Goal: Transaction & Acquisition: Purchase product/service

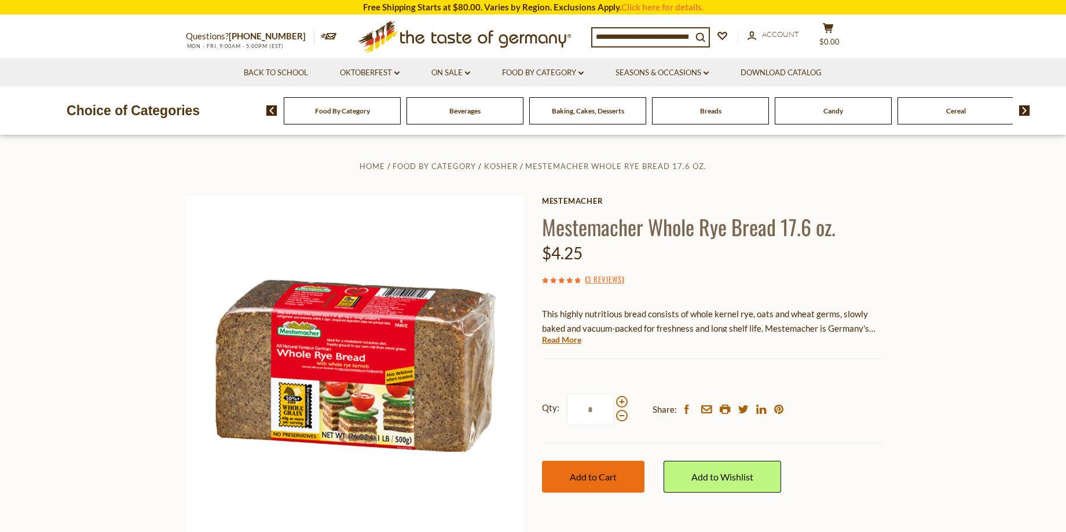
click at [591, 475] on span "Add to Cart" at bounding box center [593, 476] width 47 height 11
click at [616, 405] on span at bounding box center [622, 402] width 12 height 12
click at [614, 405] on input "*" at bounding box center [590, 410] width 47 height 32
click at [617, 397] on div at bounding box center [622, 408] width 12 height 25
click at [614, 397] on input "*" at bounding box center [590, 410] width 47 height 32
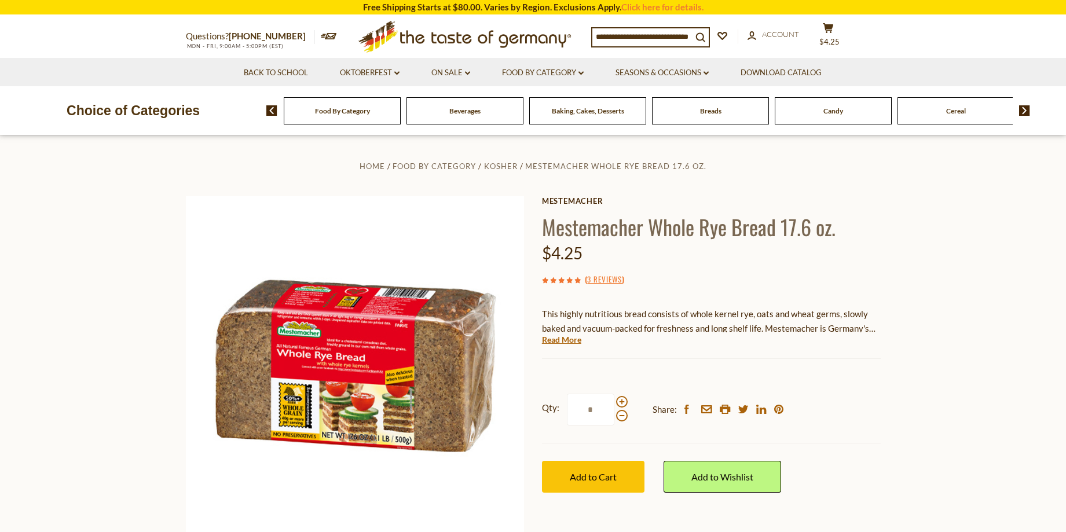
click at [617, 397] on div at bounding box center [622, 408] width 12 height 25
click at [614, 397] on input "*" at bounding box center [590, 410] width 47 height 32
click at [617, 397] on div at bounding box center [622, 408] width 12 height 25
click at [614, 397] on input "*" at bounding box center [590, 410] width 47 height 32
click at [583, 481] on span "Add to Cart" at bounding box center [593, 476] width 47 height 11
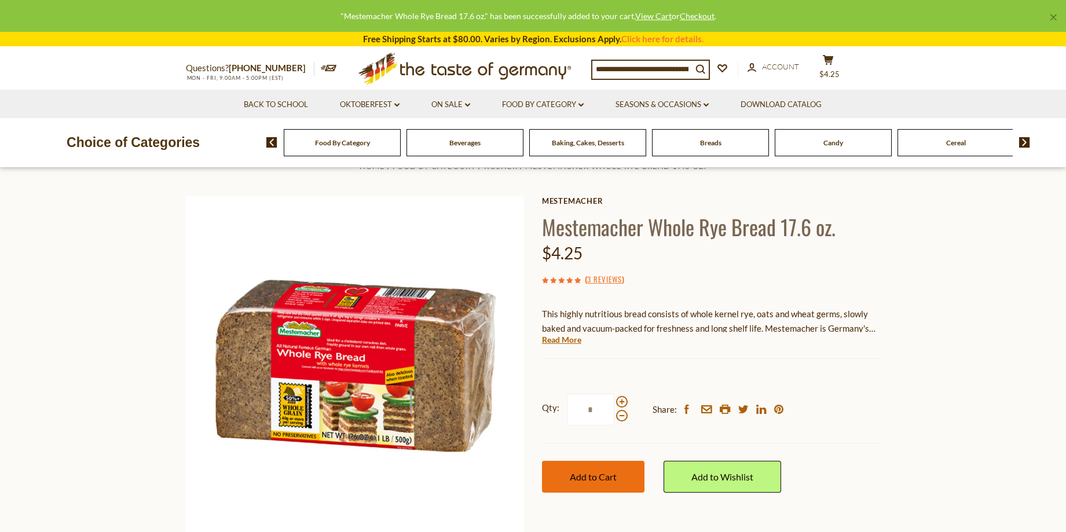
click at [583, 481] on span "Add to Cart" at bounding box center [593, 476] width 47 height 11
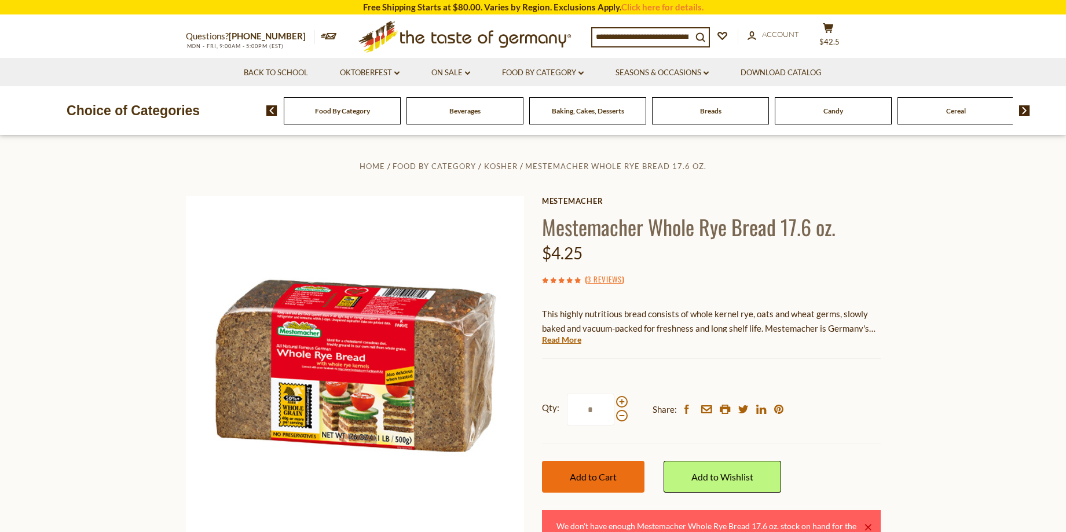
click at [596, 474] on span "Add to Cart" at bounding box center [593, 476] width 47 height 11
click at [618, 402] on span at bounding box center [622, 402] width 12 height 12
click at [614, 402] on input "*" at bounding box center [590, 410] width 47 height 32
click at [618, 402] on span at bounding box center [622, 402] width 12 height 12
click at [614, 402] on input "*" at bounding box center [590, 410] width 47 height 32
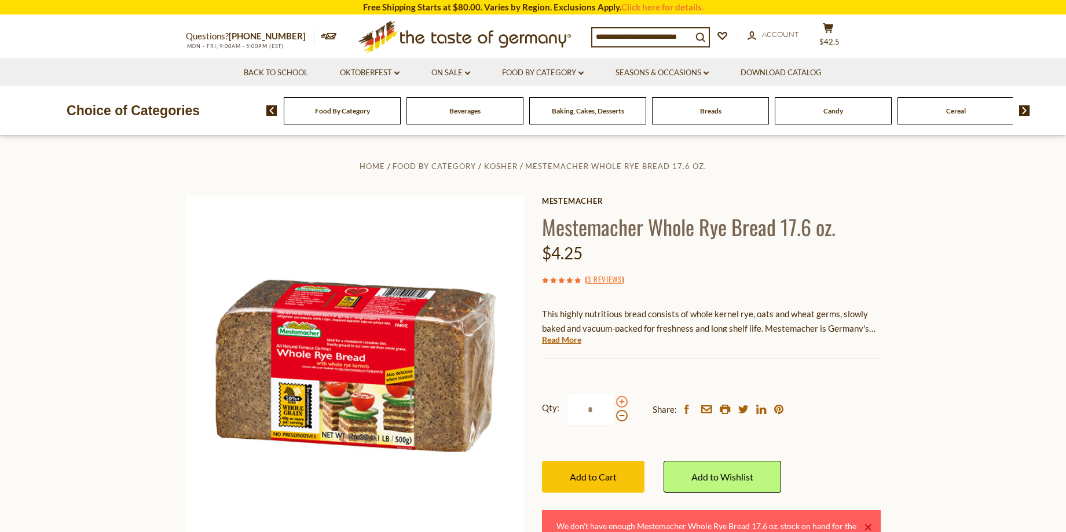
click at [618, 402] on span at bounding box center [622, 402] width 12 height 12
click at [614, 402] on input "*" at bounding box center [590, 410] width 47 height 32
click at [617, 413] on span at bounding box center [622, 416] width 12 height 12
click at [614, 413] on input "*" at bounding box center [590, 410] width 47 height 32
click at [617, 413] on span at bounding box center [622, 416] width 12 height 12
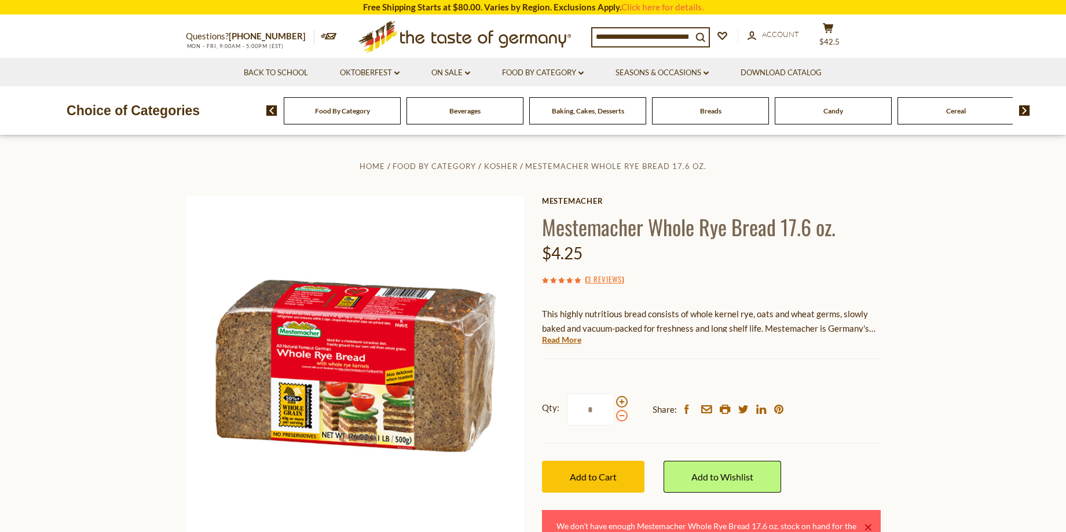
click at [614, 413] on input "*" at bounding box center [590, 410] width 47 height 32
click at [619, 397] on div at bounding box center [622, 408] width 12 height 25
click at [614, 397] on input "*" at bounding box center [590, 410] width 47 height 32
click at [619, 397] on div at bounding box center [622, 408] width 12 height 25
click at [614, 397] on input "*" at bounding box center [590, 410] width 47 height 32
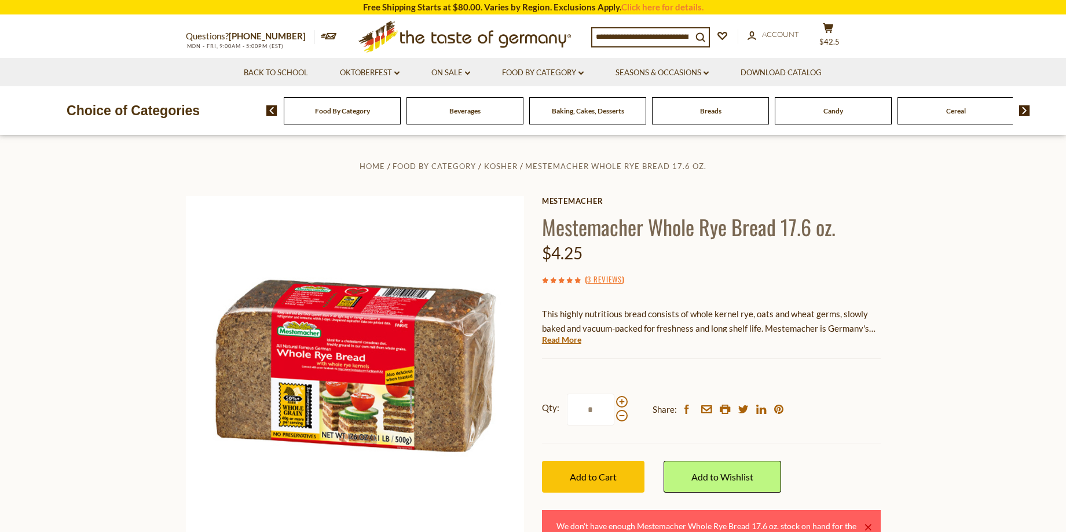
click at [619, 397] on div at bounding box center [622, 408] width 12 height 25
click at [614, 397] on input "*" at bounding box center [590, 410] width 47 height 32
click at [619, 397] on div at bounding box center [622, 408] width 12 height 25
click at [614, 397] on input "*" at bounding box center [590, 410] width 47 height 32
click at [622, 399] on span at bounding box center [622, 402] width 12 height 12
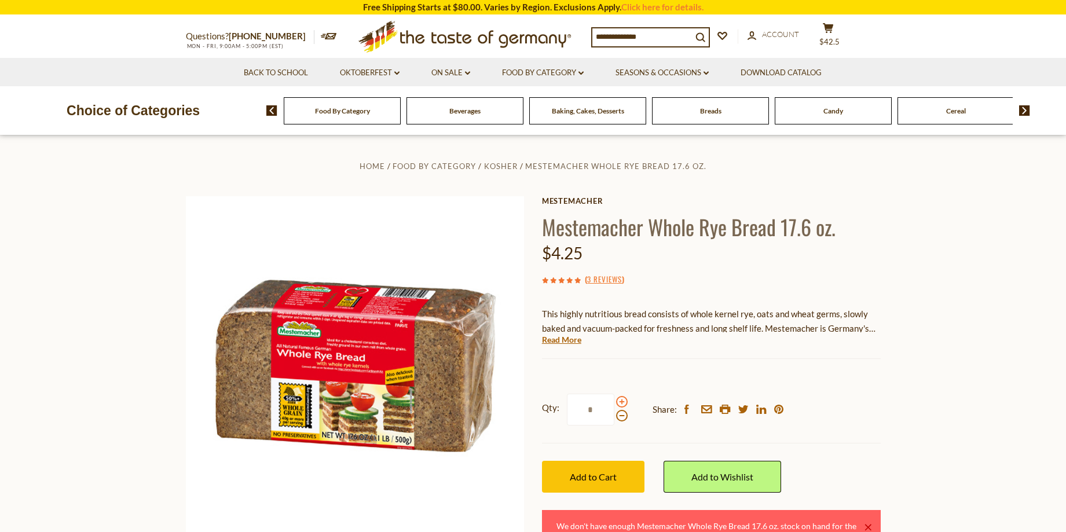
click at [614, 399] on input "*" at bounding box center [590, 410] width 47 height 32
type input "*"
click at [621, 470] on button "Add to Cart" at bounding box center [593, 477] width 102 height 32
click at [401, 118] on div "Breads" at bounding box center [342, 110] width 117 height 27
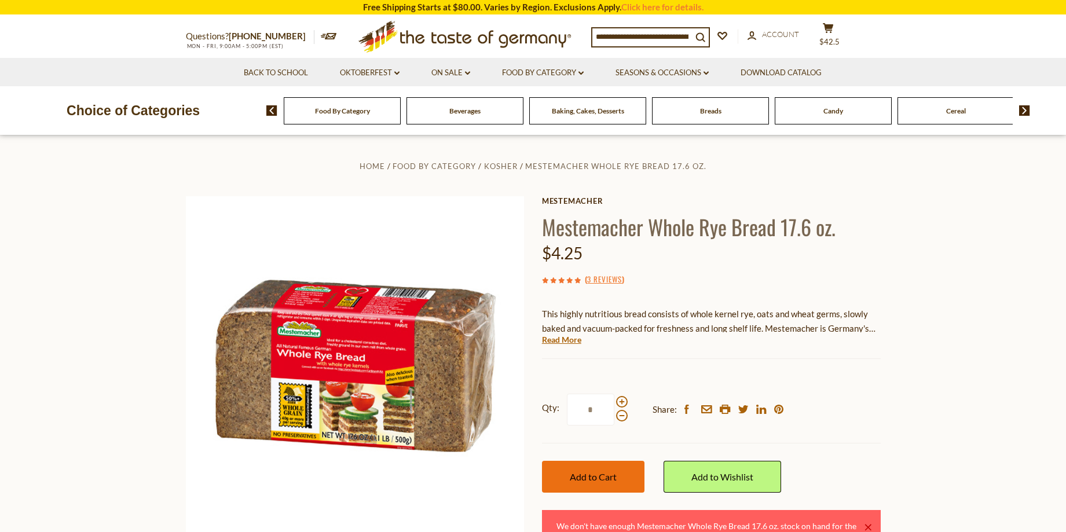
click at [593, 464] on button "Add to Cart" at bounding box center [593, 477] width 102 height 32
click at [925, 341] on section "Home Food By Category Kosher Mestemacher Whole Rye Bread 17.6 oz. Mestemacher M…" at bounding box center [533, 392] width 1066 height 515
click at [574, 478] on span "Add to Cart" at bounding box center [593, 476] width 47 height 11
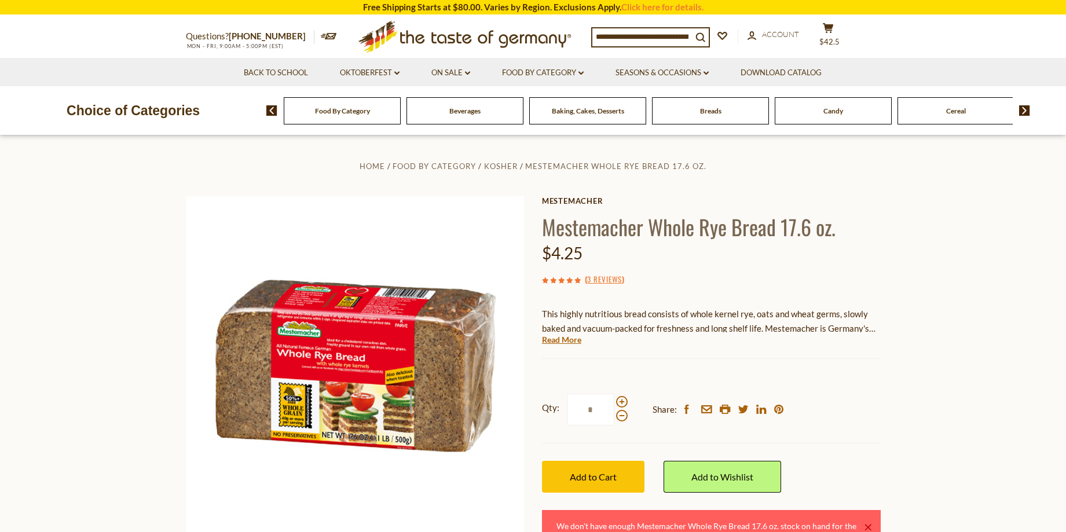
click at [696, 443] on div "Add to Wishlist" at bounding box center [722, 476] width 118 height 67
click at [583, 478] on span "Add to Cart" at bounding box center [593, 476] width 47 height 11
click at [401, 117] on div "Breads" at bounding box center [342, 110] width 117 height 27
click at [701, 405] on icon "email" at bounding box center [706, 409] width 11 height 8
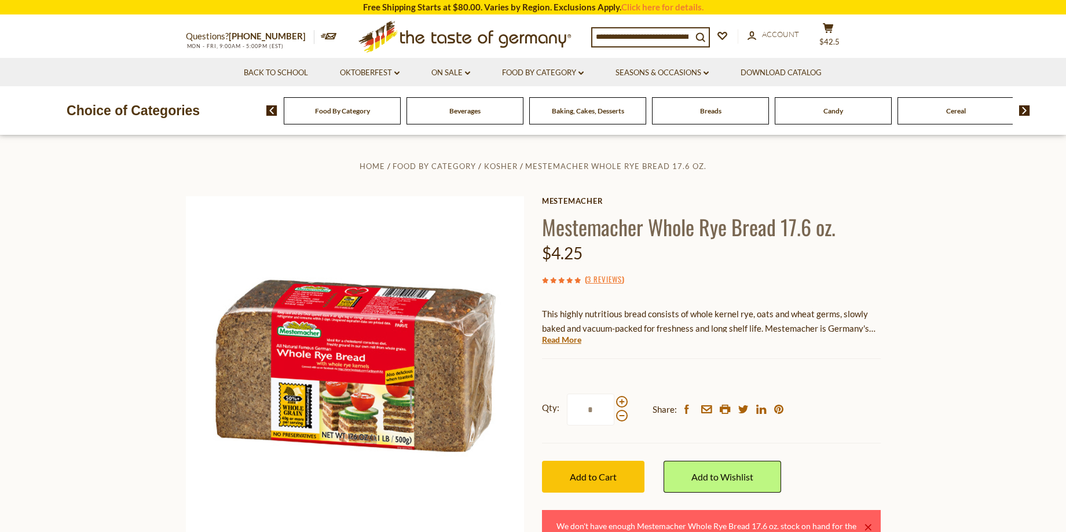
click at [1019, 109] on img at bounding box center [1024, 110] width 11 height 10
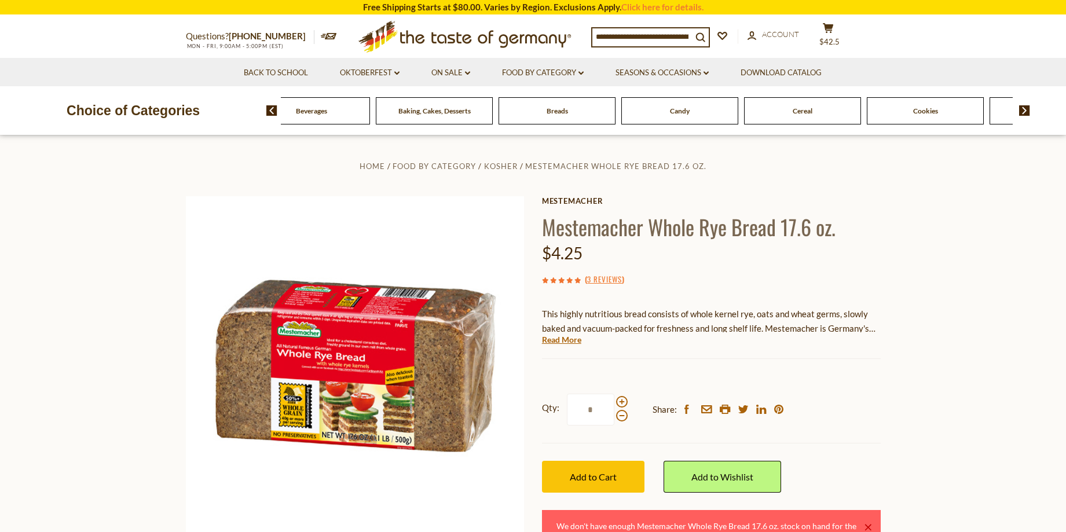
click at [1019, 109] on img at bounding box center [1024, 110] width 11 height 10
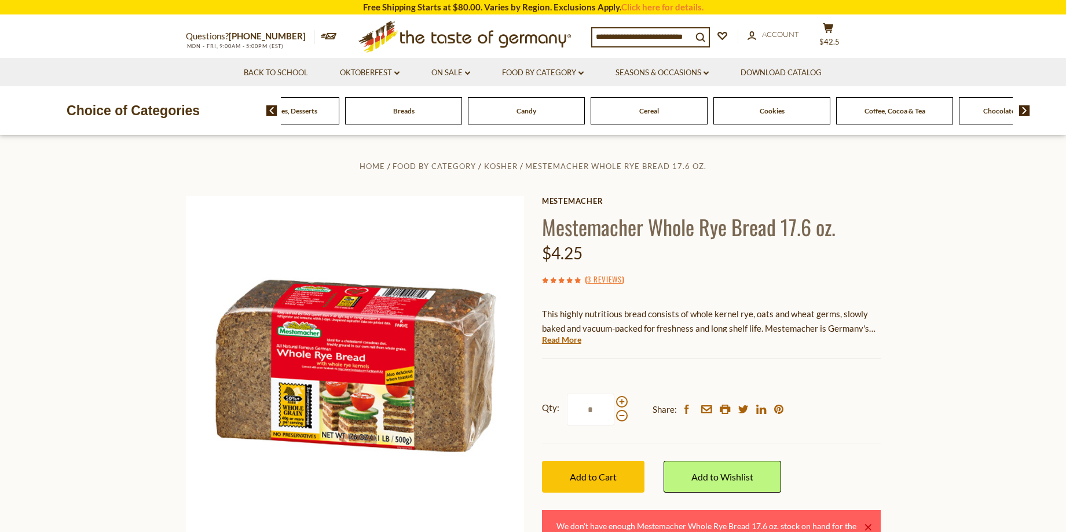
click at [1019, 109] on img at bounding box center [1024, 110] width 11 height 10
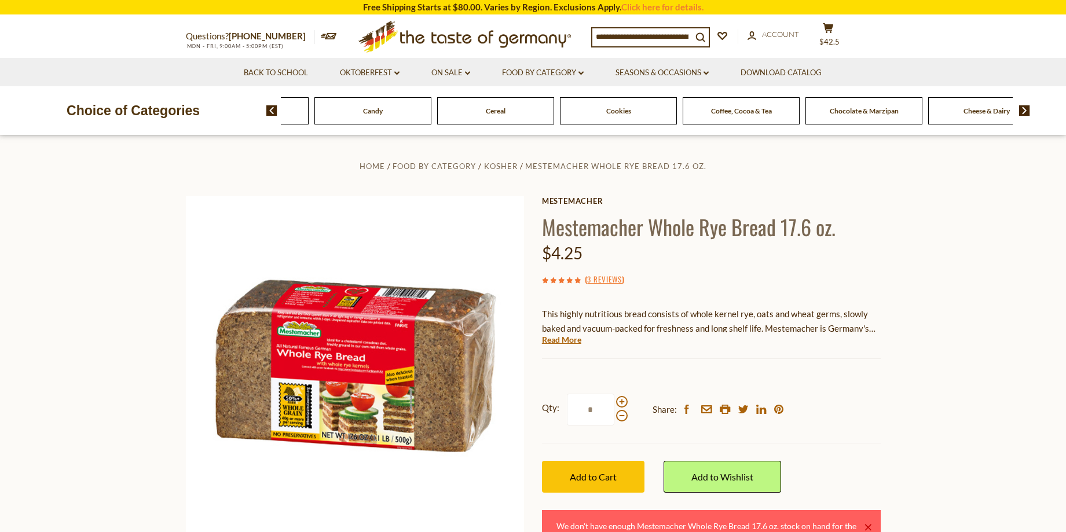
click at [1019, 109] on img at bounding box center [1024, 110] width 11 height 10
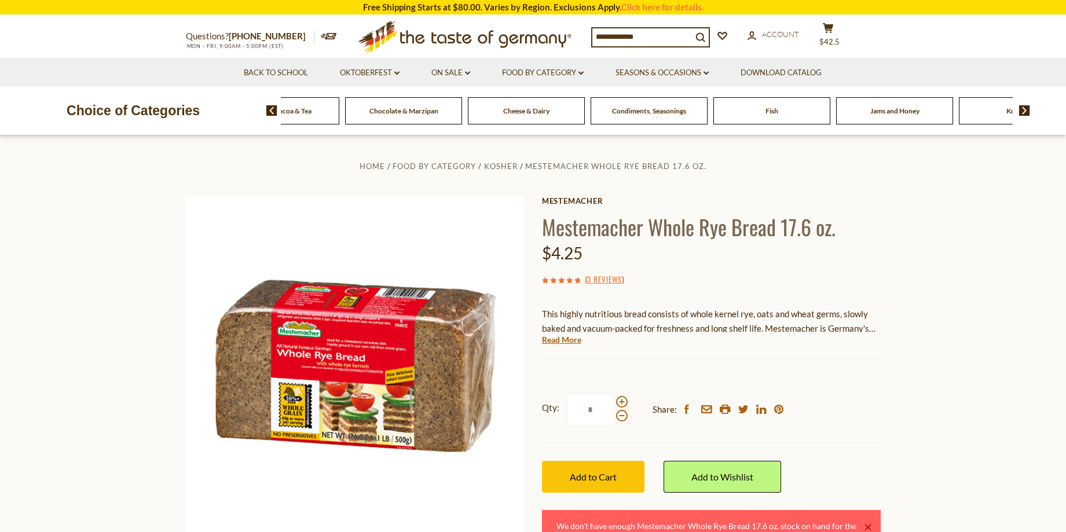
click at [1019, 109] on img at bounding box center [1024, 110] width 11 height 10
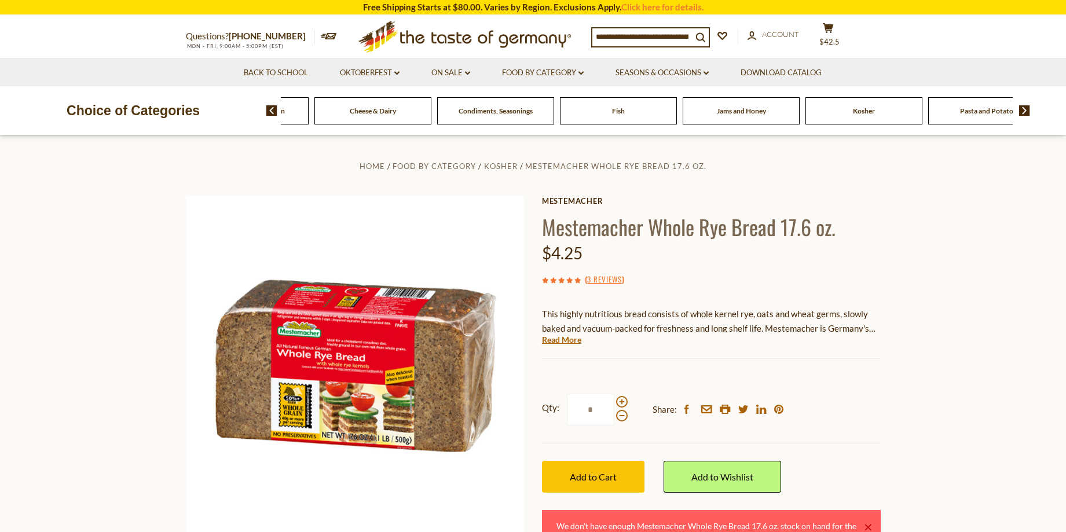
click at [1019, 109] on img at bounding box center [1024, 110] width 11 height 10
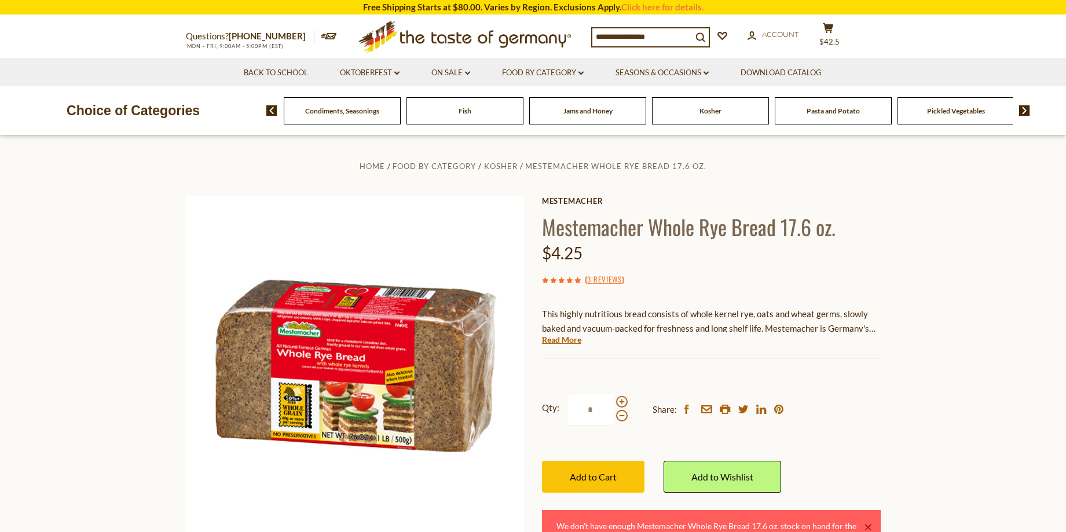
click at [1019, 109] on img at bounding box center [1024, 110] width 11 height 10
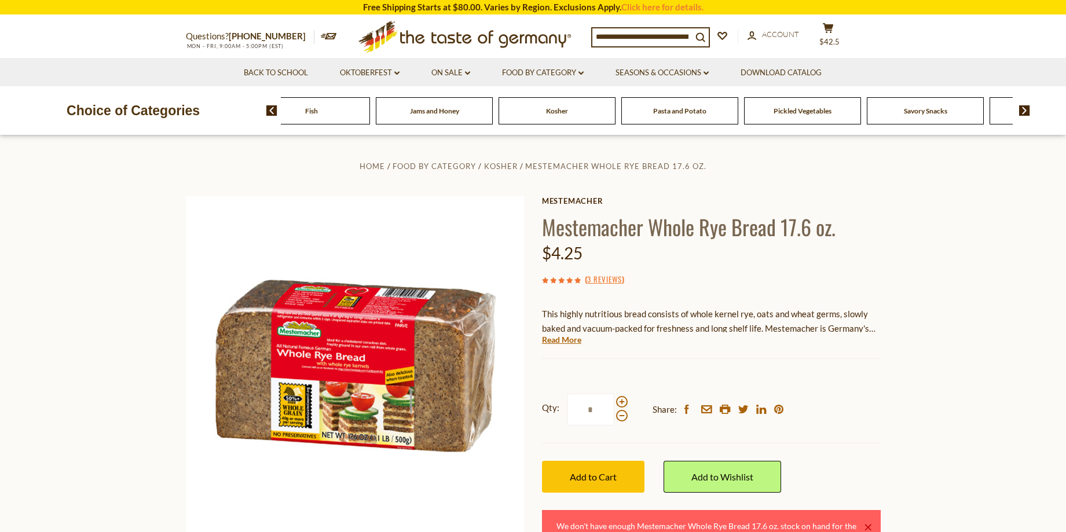
click at [1019, 109] on img at bounding box center [1024, 110] width 11 height 10
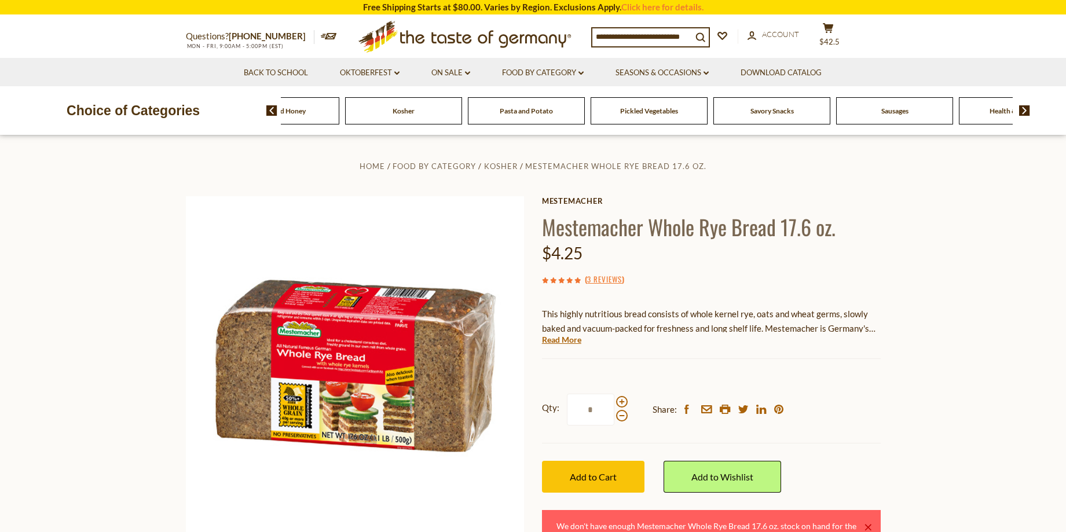
click at [1019, 109] on img at bounding box center [1024, 110] width 11 height 10
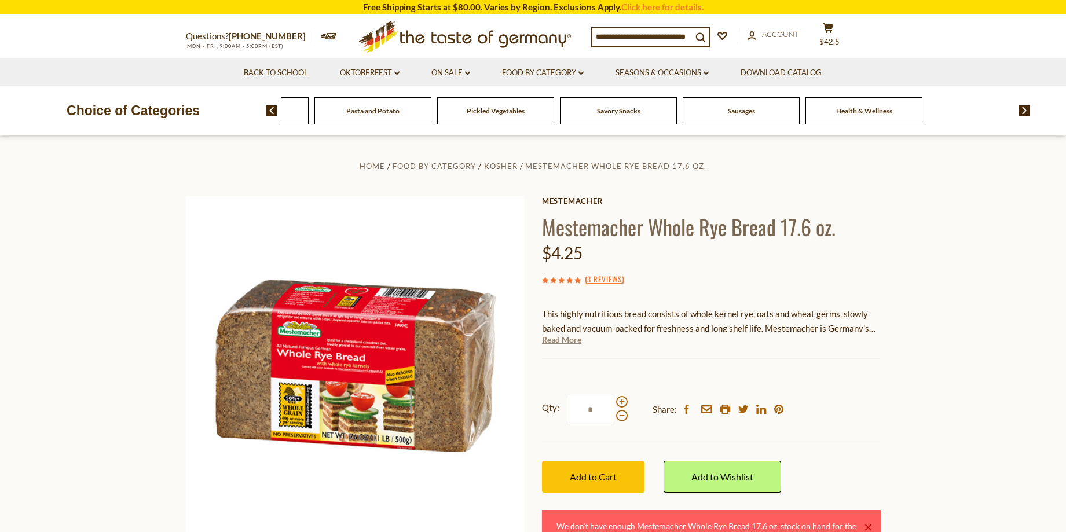
click at [546, 344] on link "Read More" at bounding box center [561, 340] width 39 height 12
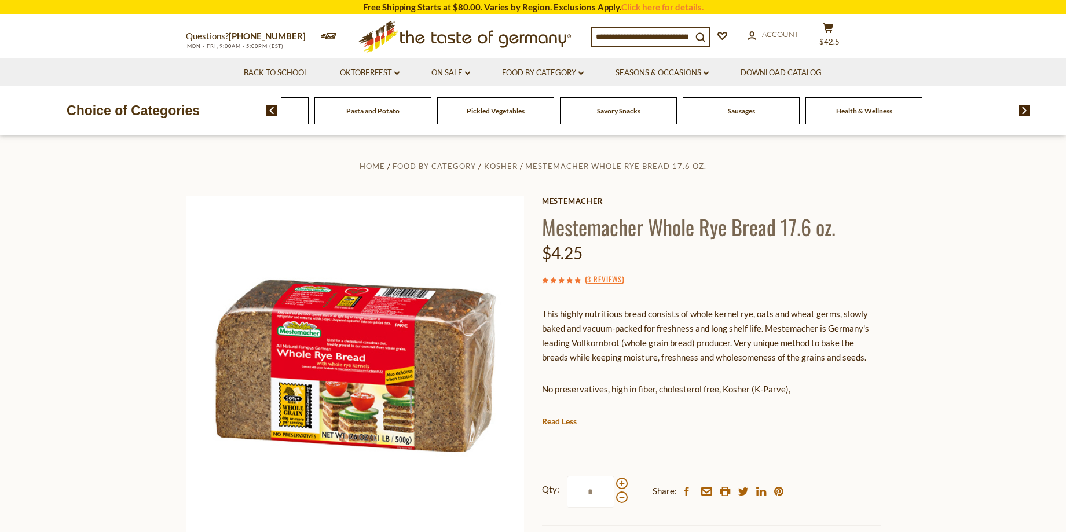
click at [771, 487] on ul "facebook email printer twitter linkedin pinterest" at bounding box center [736, 491] width 105 height 9
click at [775, 491] on icon at bounding box center [778, 491] width 9 height 9
click at [977, 60] on section "Back to School Oktoberfest dropdown_arrow All Oktoberfest Oktoberfest Foods Par…" at bounding box center [533, 72] width 1066 height 28
